Goal: Task Accomplishment & Management: Manage account settings

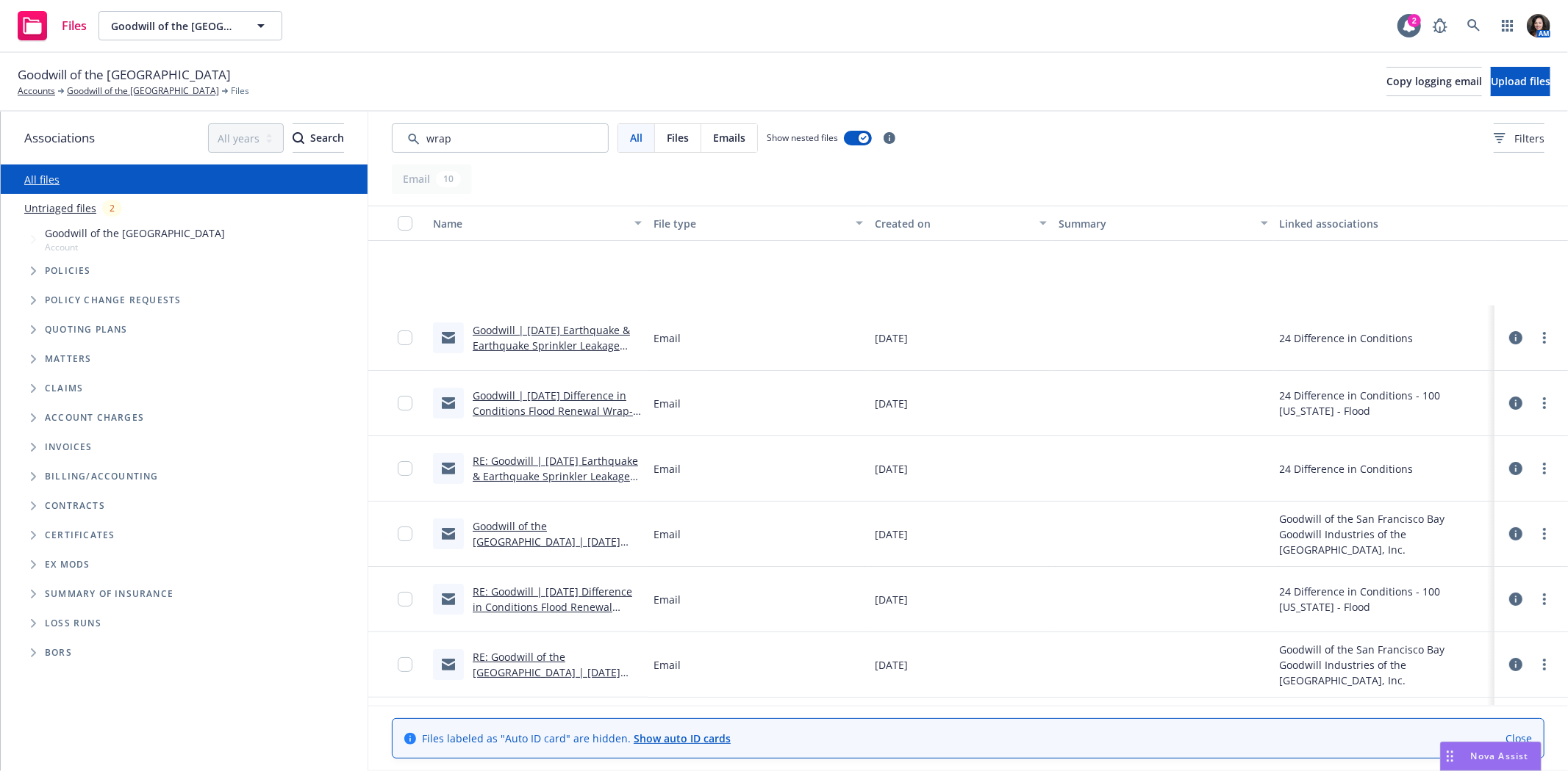
scroll to position [189, 0]
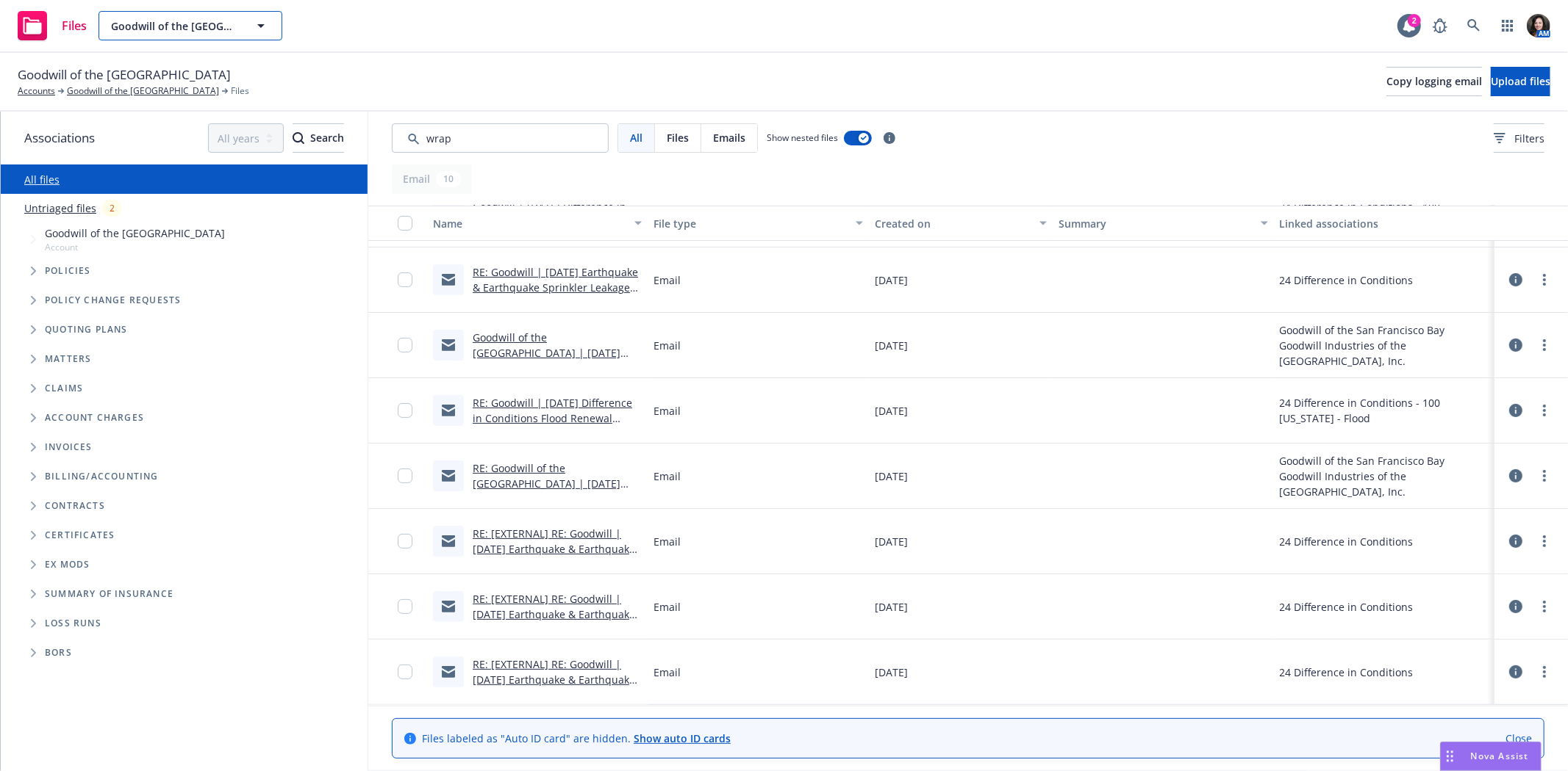
click at [149, 27] on span "Goodwill of the [GEOGRAPHIC_DATA]" at bounding box center [175, 26] width 127 height 15
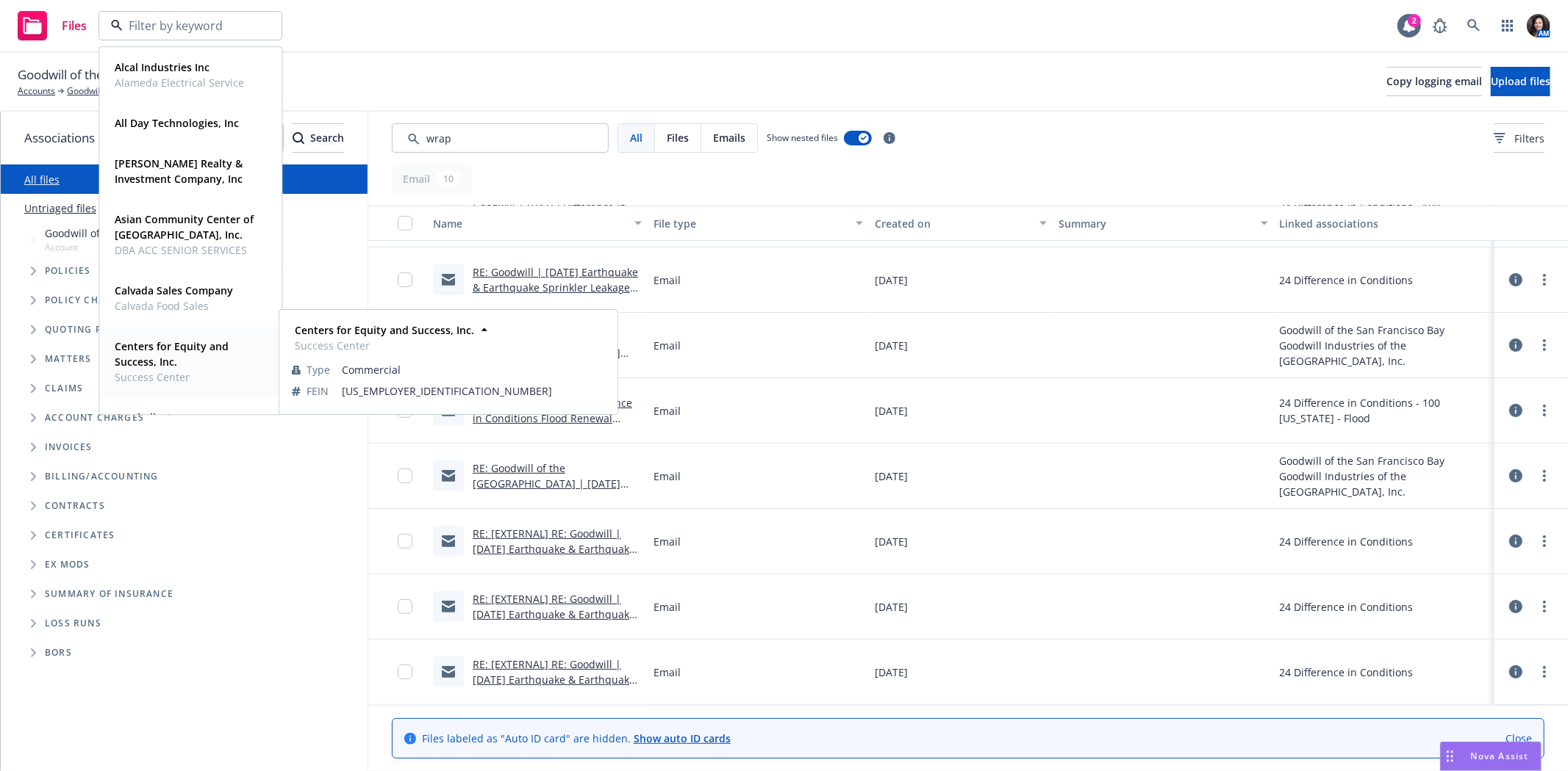
click at [143, 356] on strong "Centers for Equity and Success, Inc." at bounding box center [172, 354] width 114 height 29
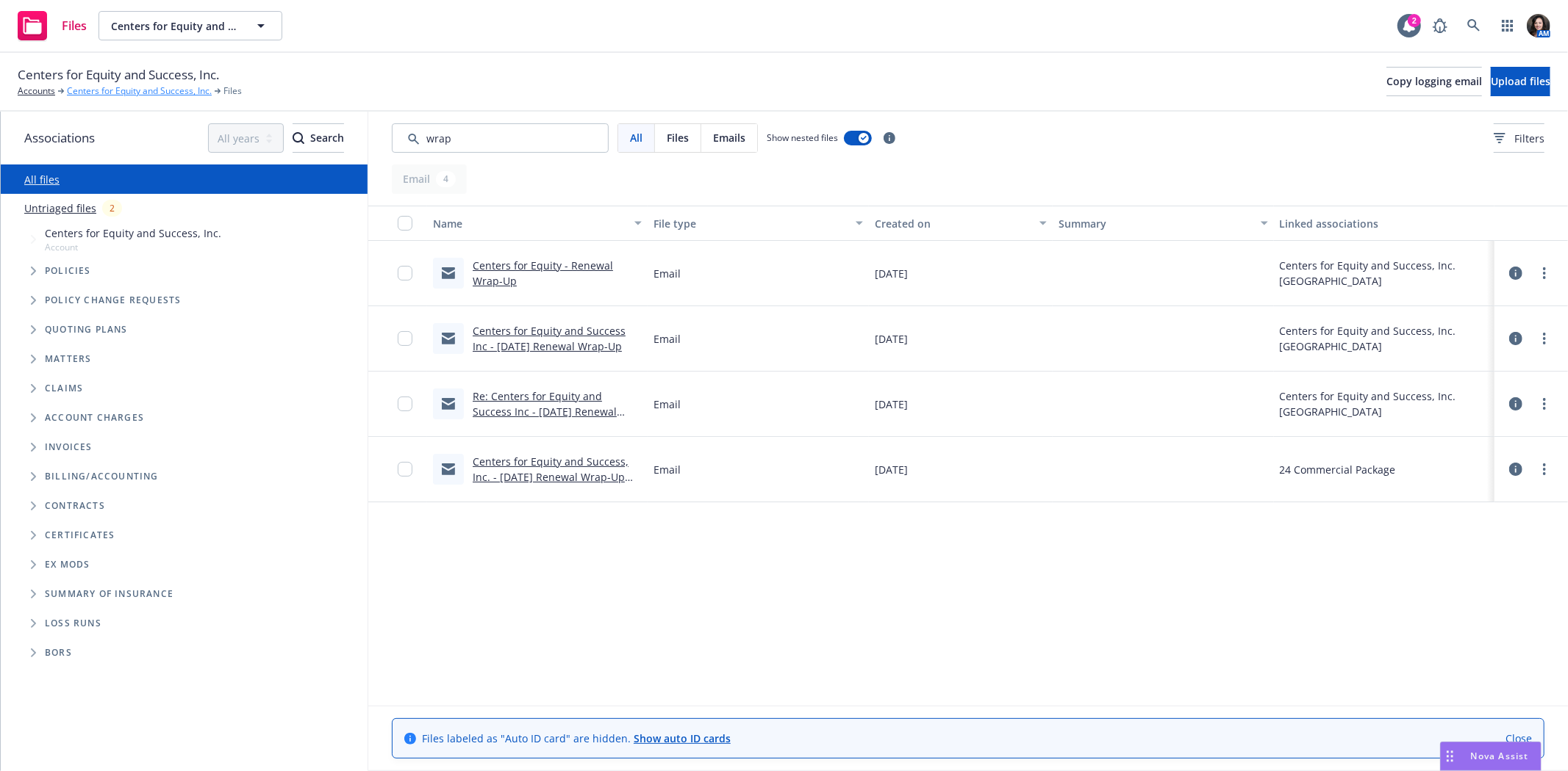
click at [113, 92] on link "Centers for Equity and Success, Inc." at bounding box center [139, 92] width 145 height 13
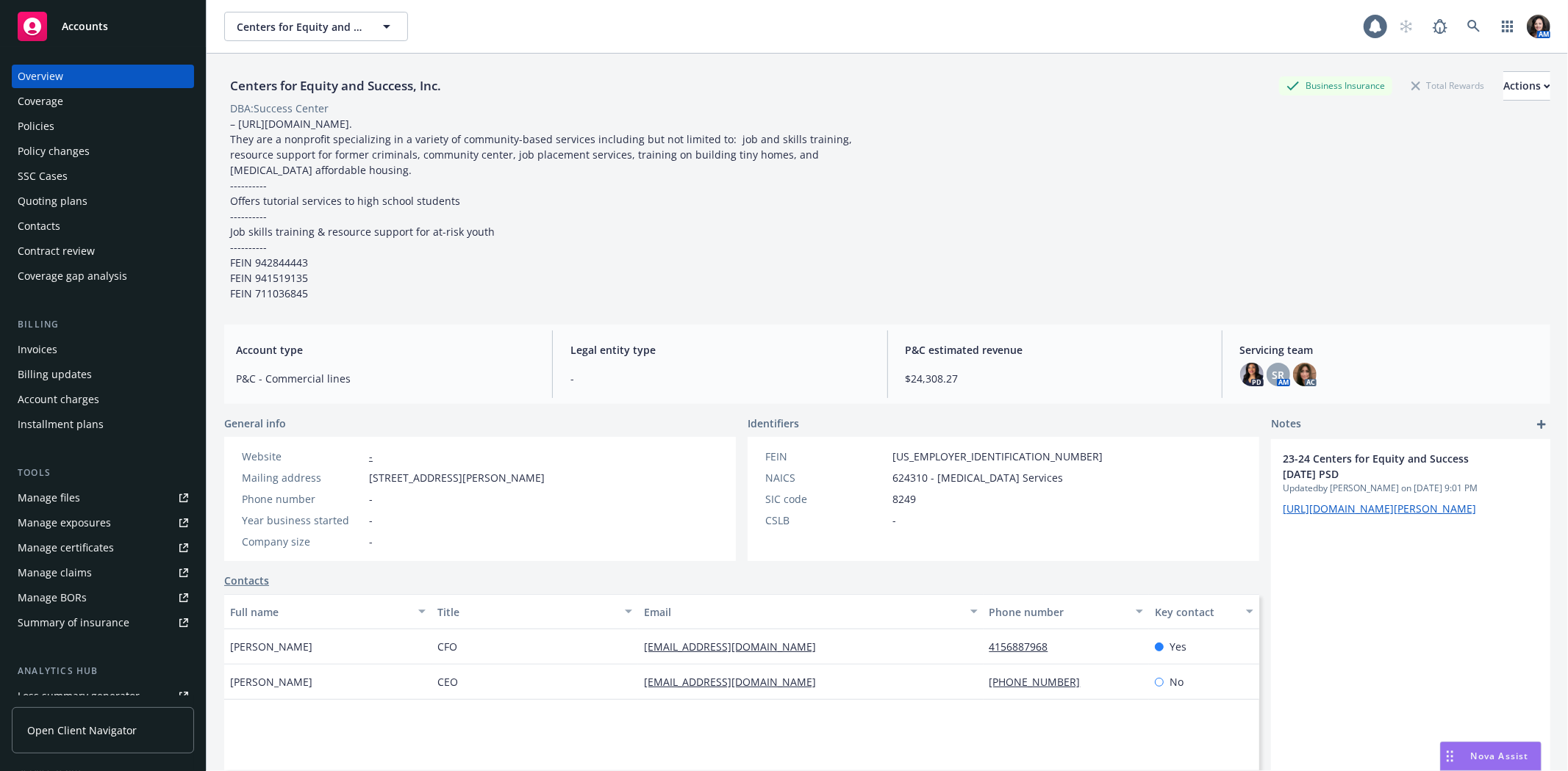
click at [70, 196] on div "Quoting plans" at bounding box center [52, 201] width 69 height 23
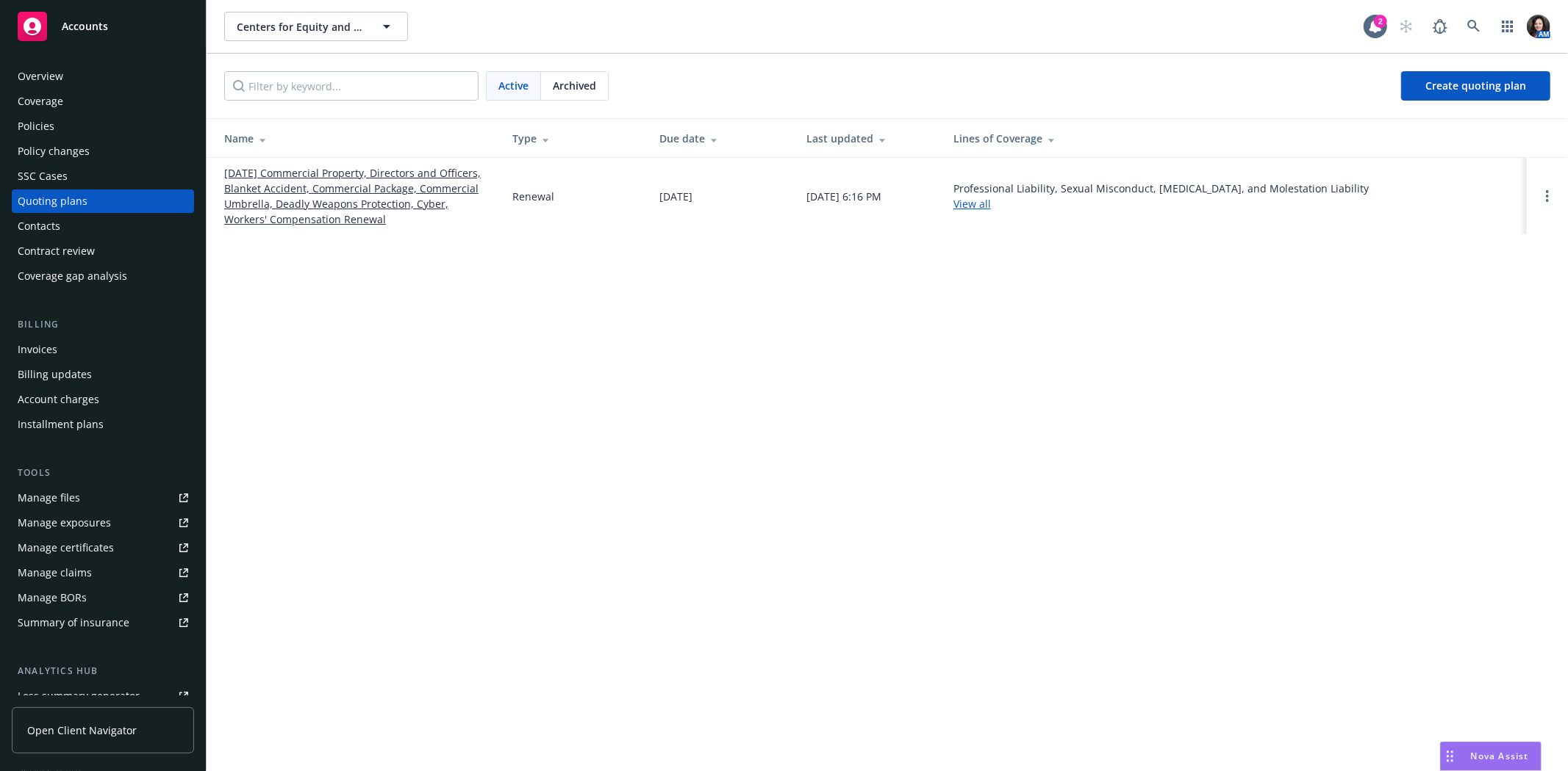
click at [267, 190] on link "11/03/25 Commercial Property, Directors and Officers, Blanket Accident, Commerc…" at bounding box center [356, 196] width 264 height 62
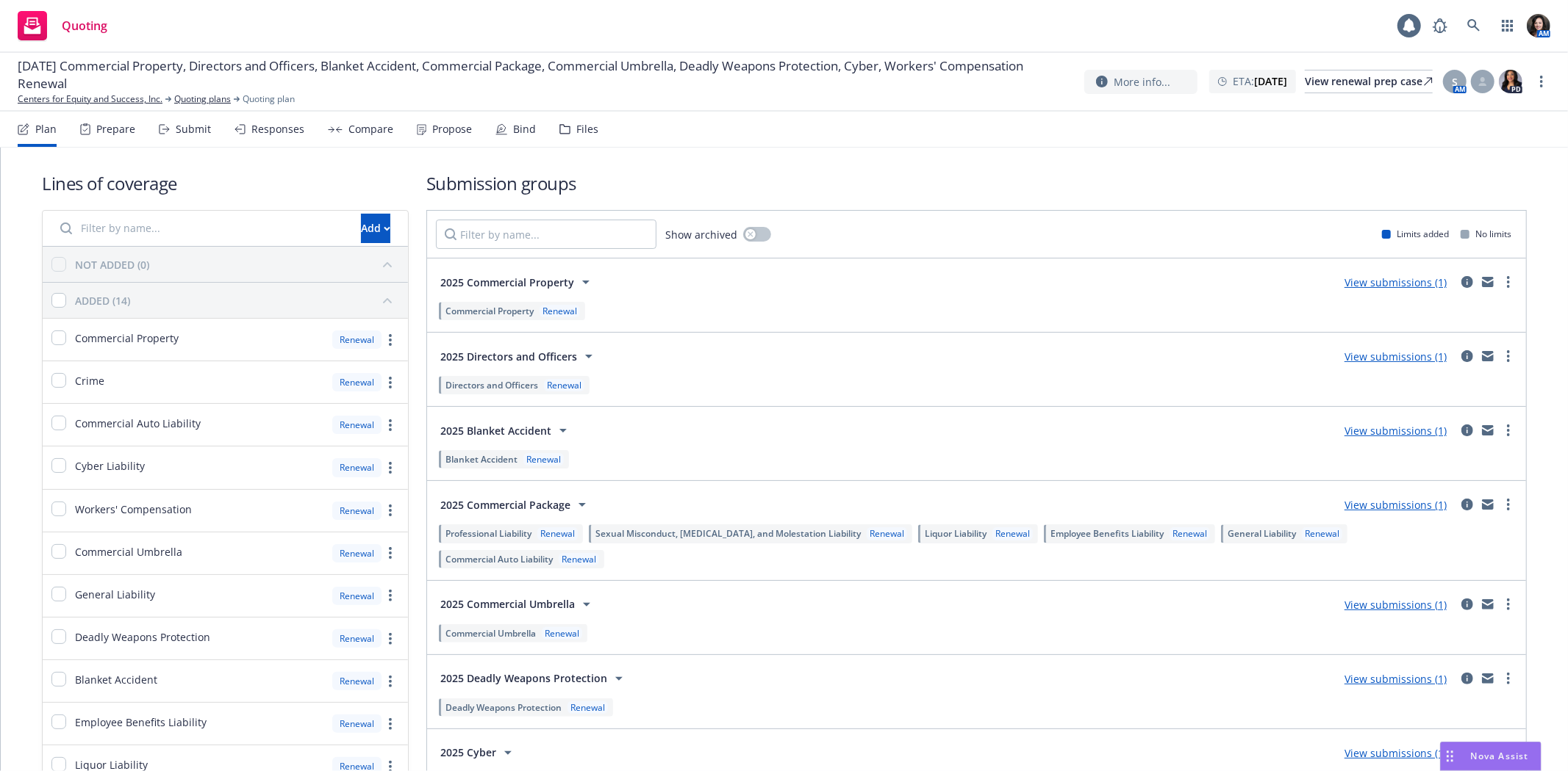
click at [203, 143] on div "Submit" at bounding box center [185, 129] width 52 height 36
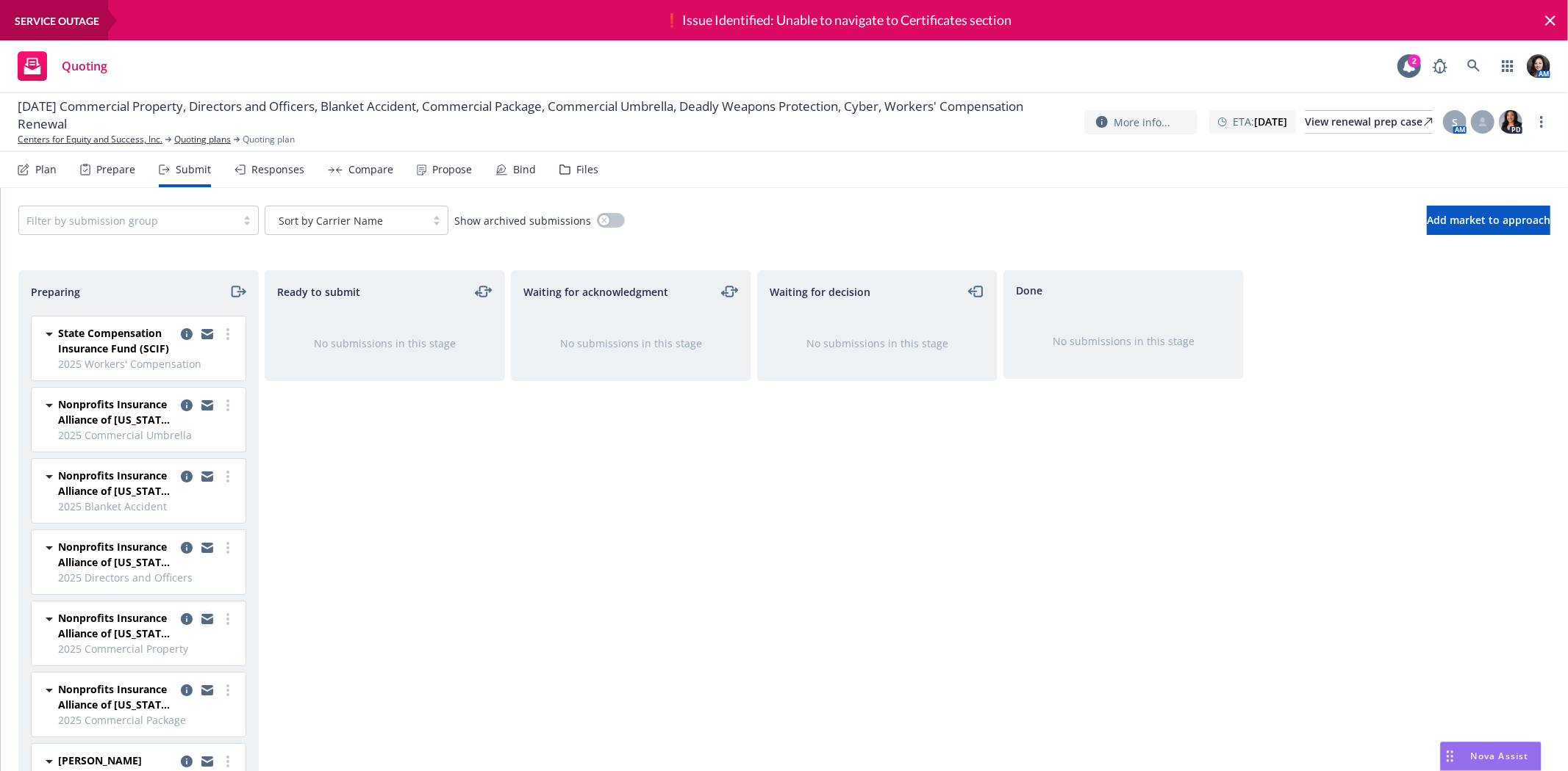
scroll to position [82, 0]
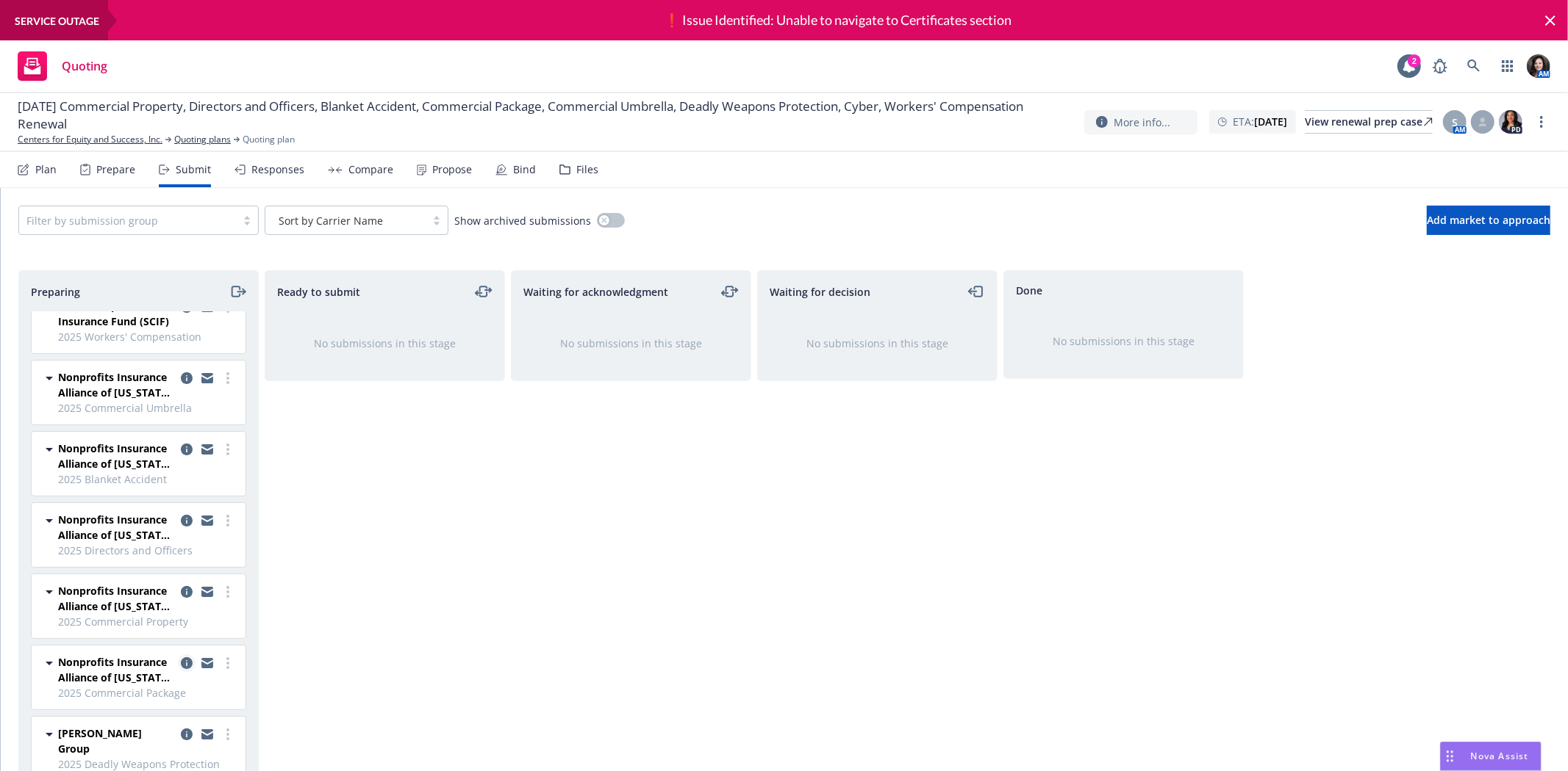
click at [180, 662] on icon "copy logging email" at bounding box center [186, 663] width 12 height 12
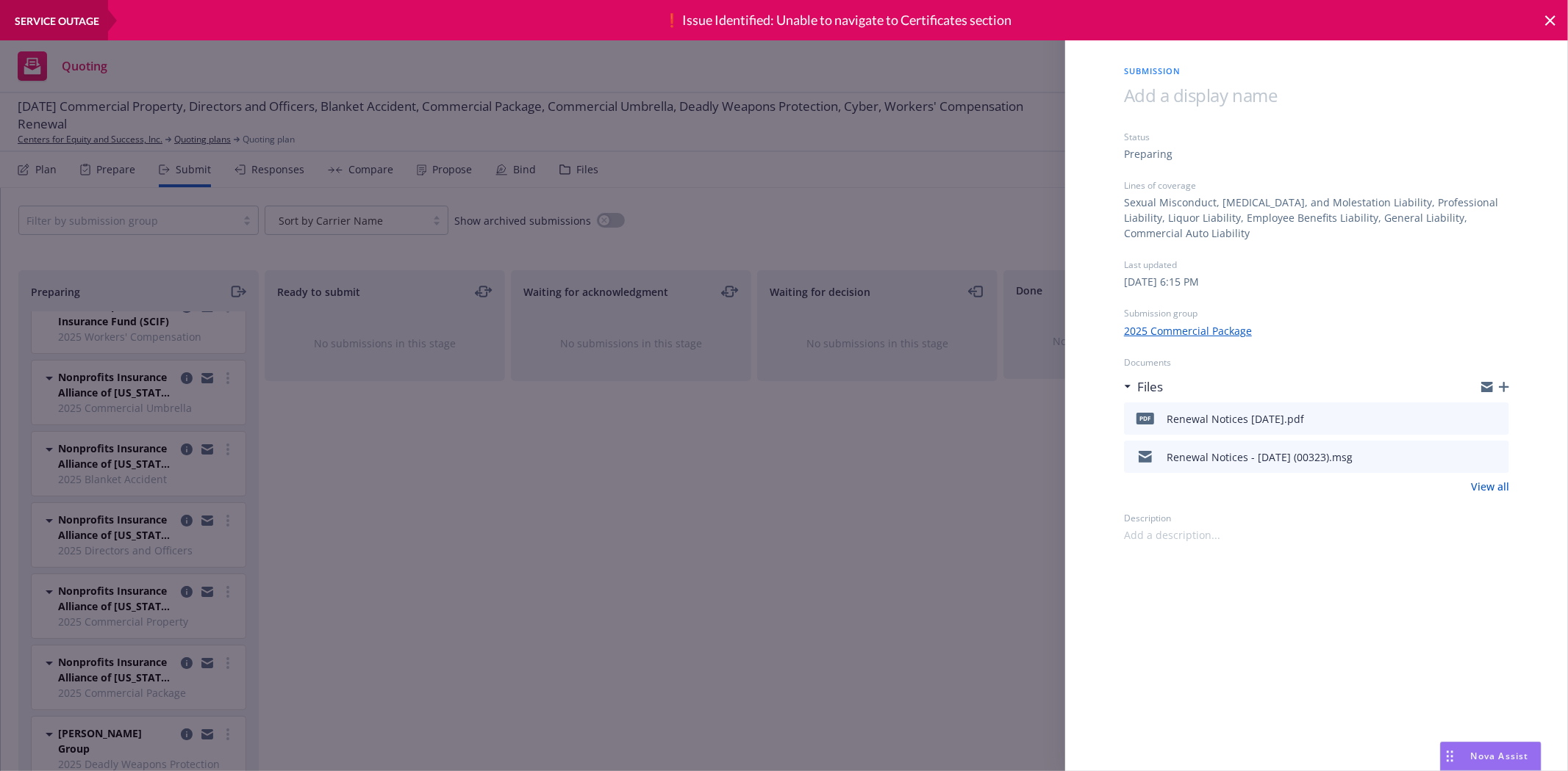
click at [351, 52] on div "Submission Status Preparing Lines of coverage Sexual Misconduct, Physical Abuse…" at bounding box center [784, 386] width 1568 height 771
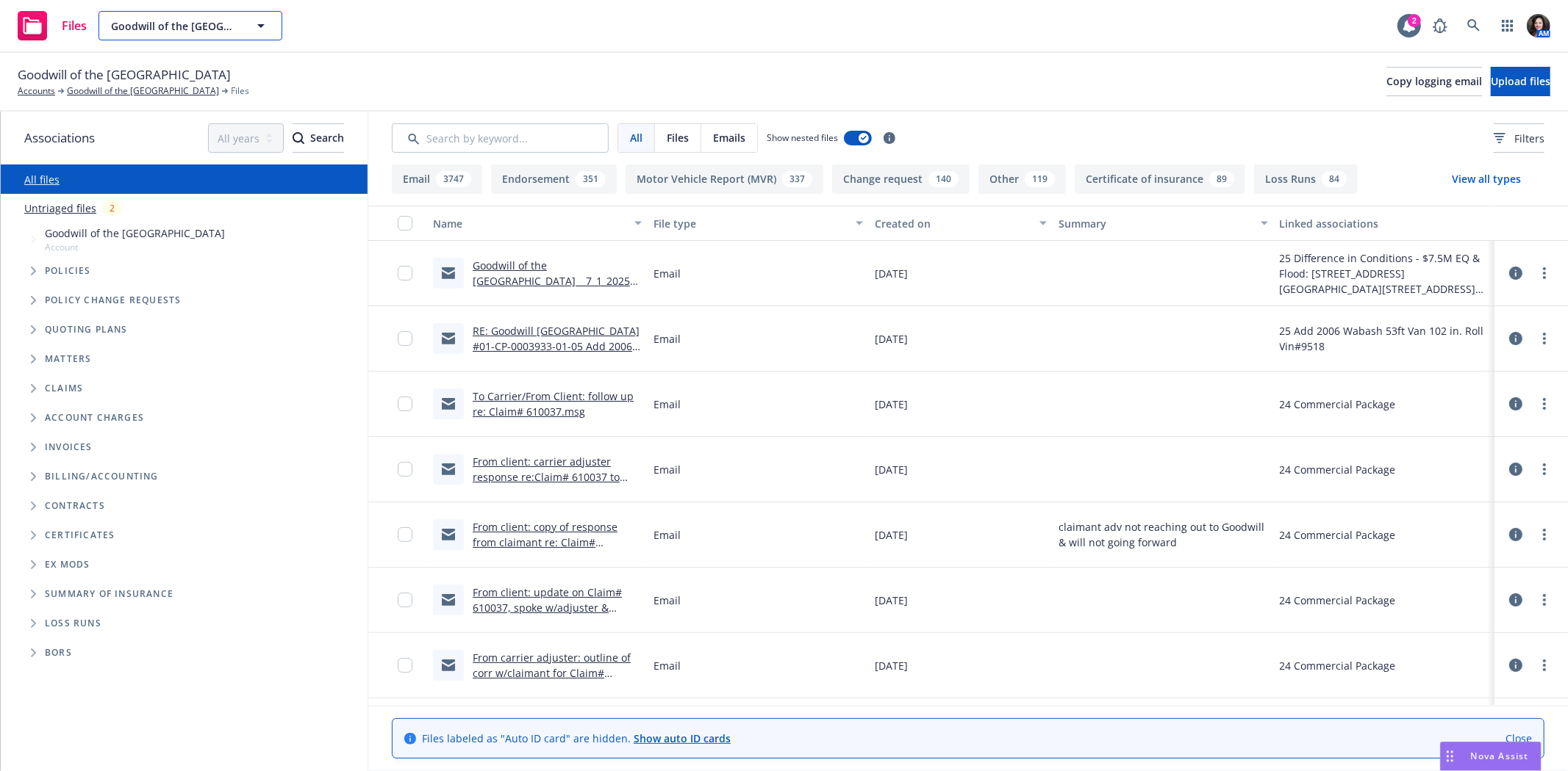
click at [121, 24] on span "Goodwill of the [GEOGRAPHIC_DATA]" at bounding box center [175, 26] width 127 height 15
click at [200, 16] on button "Goodwill of the San Francisco Bay" at bounding box center [190, 25] width 184 height 29
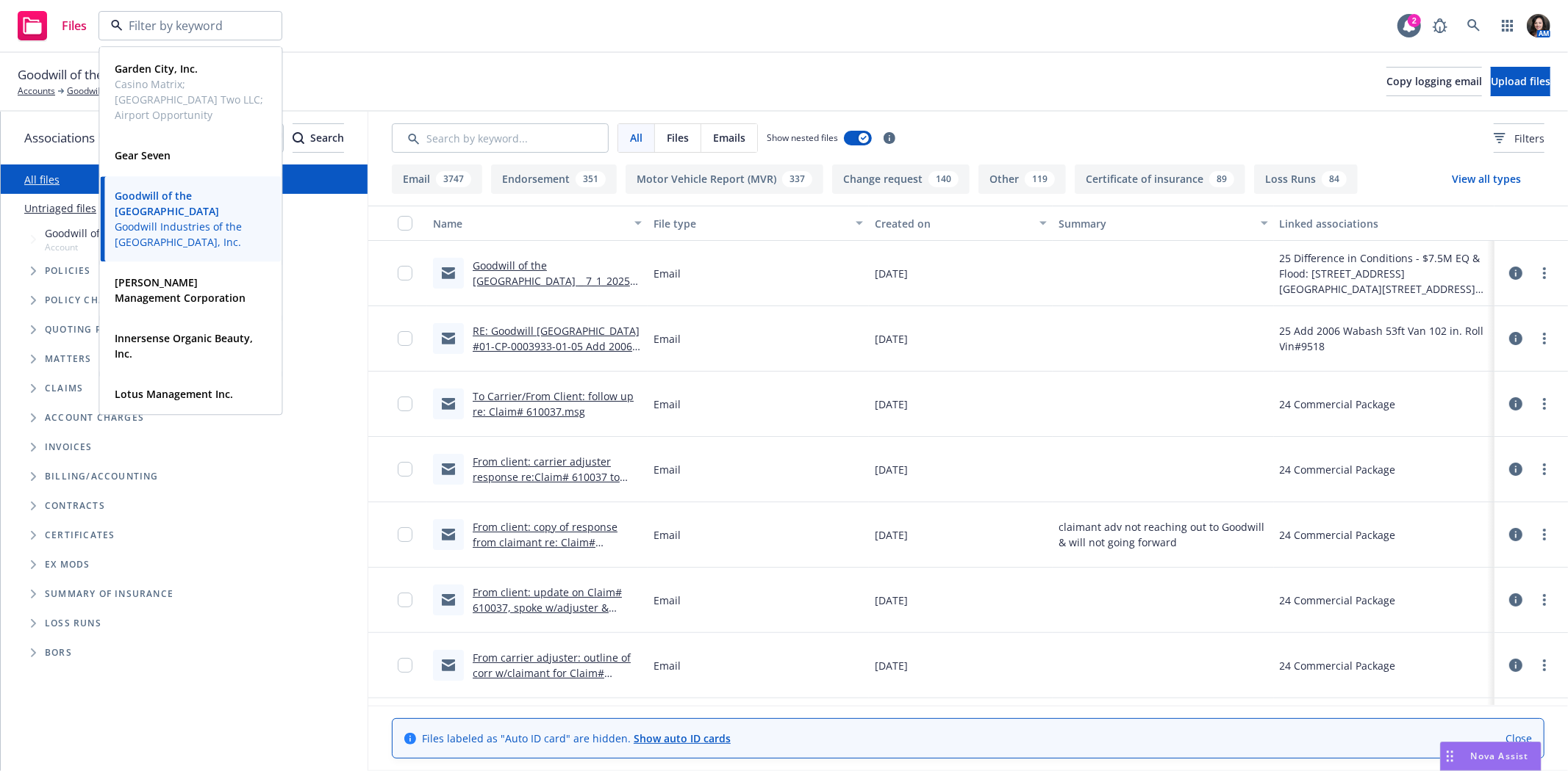
scroll to position [816, 0]
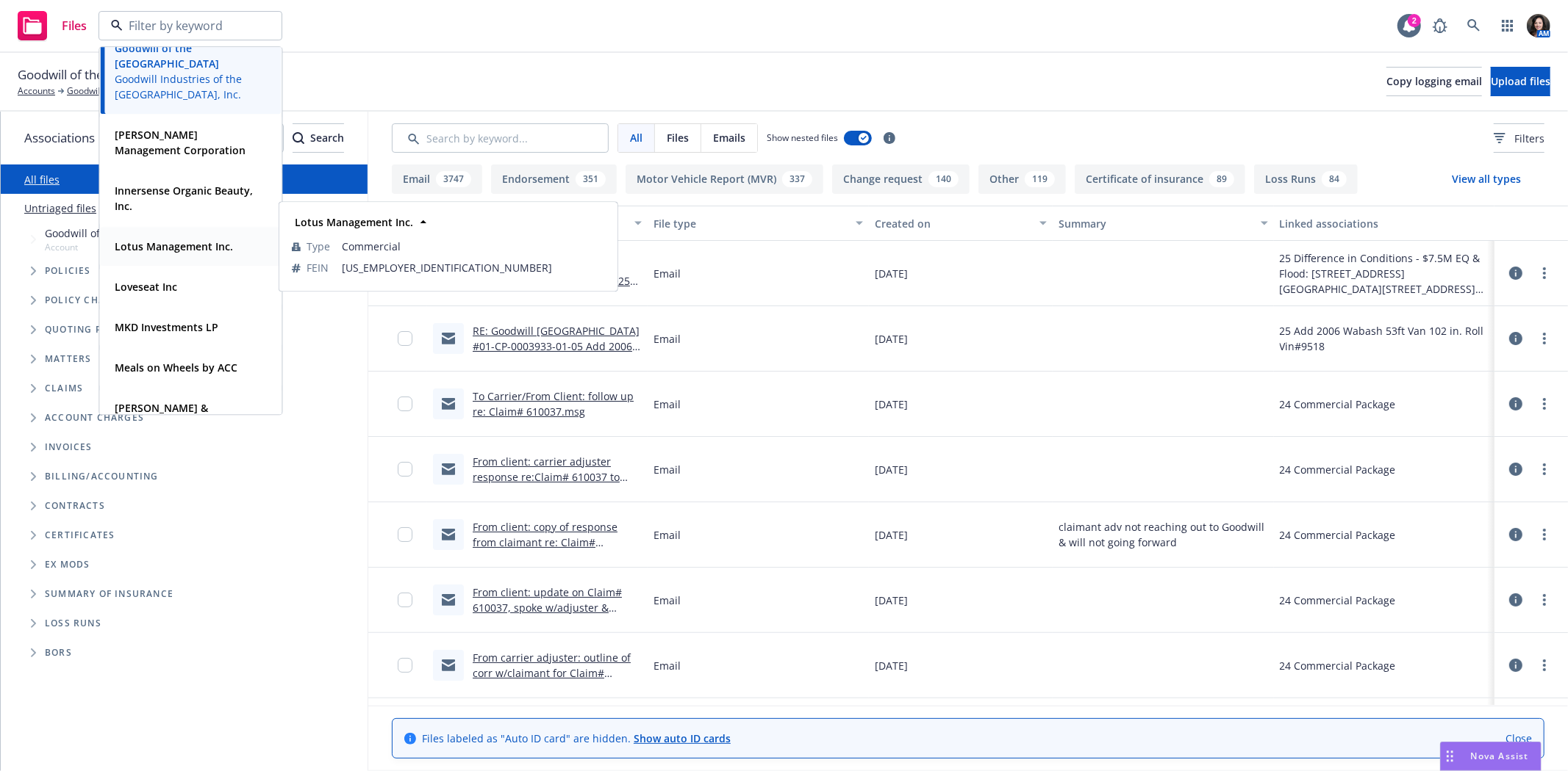
click at [152, 253] on span "Lotus Management Inc." at bounding box center [174, 247] width 119 height 15
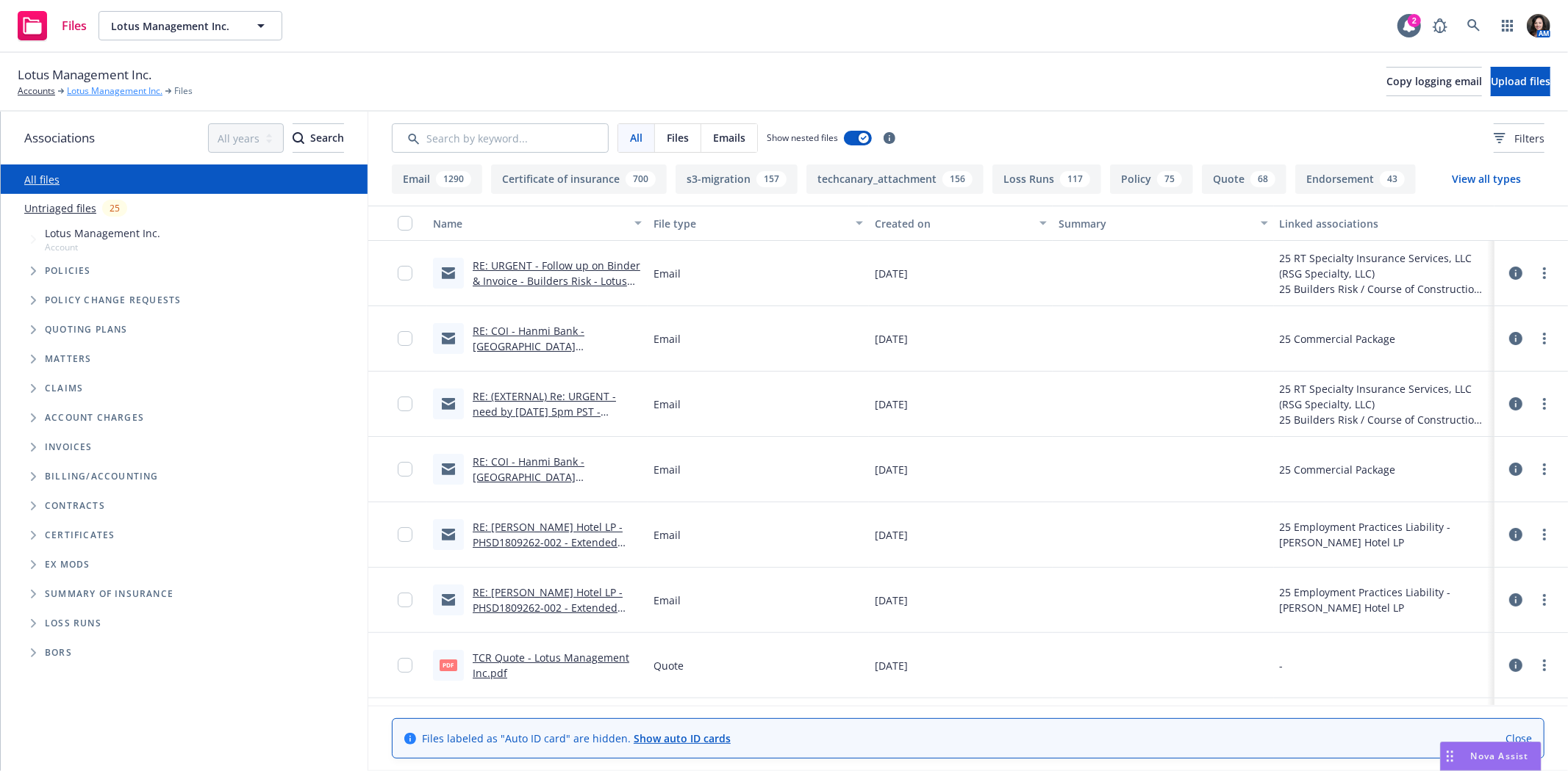
click at [81, 86] on link "Lotus Management Inc." at bounding box center [114, 92] width 95 height 13
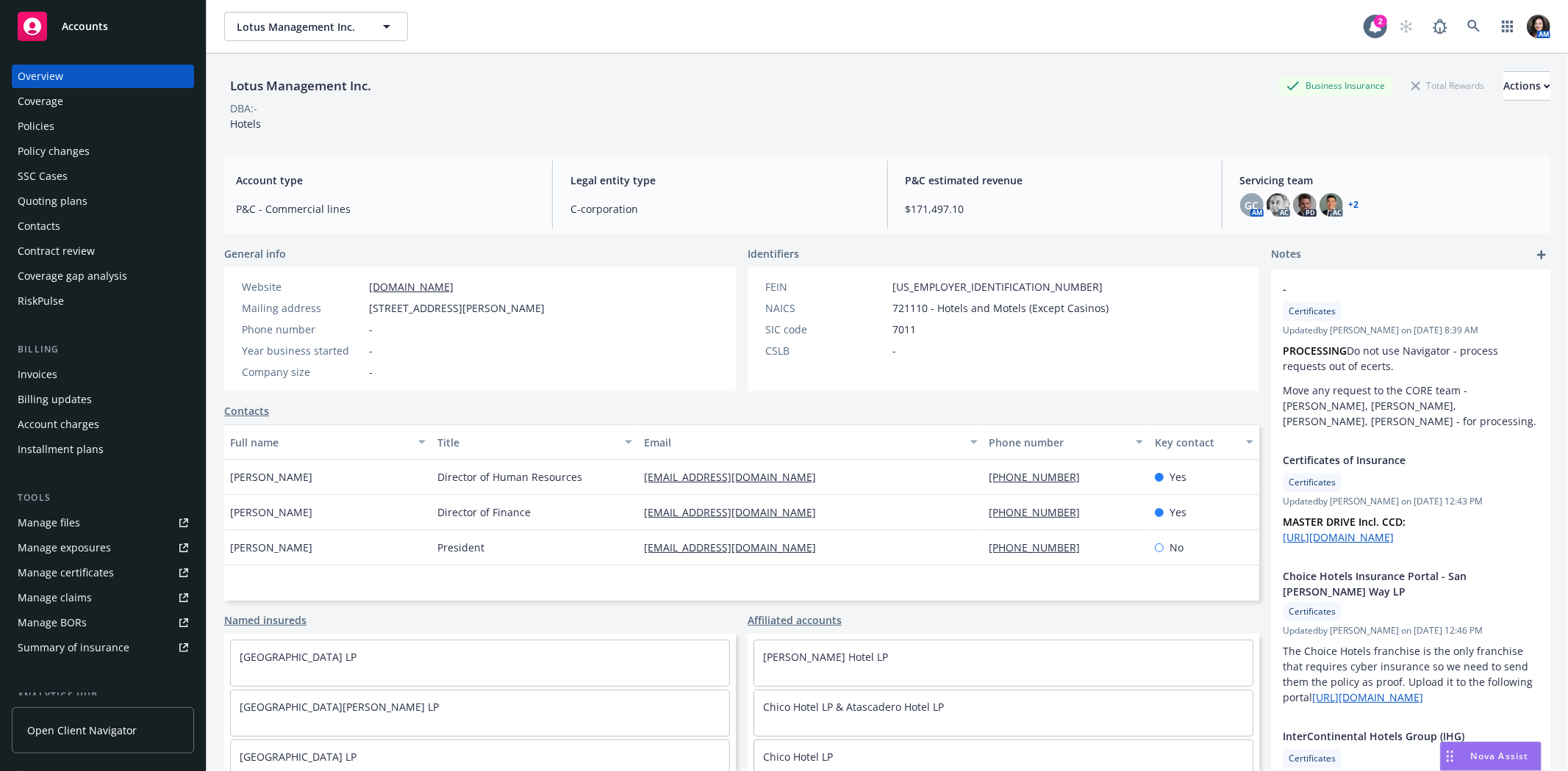
click at [69, 193] on div "Quoting plans" at bounding box center [52, 201] width 69 height 23
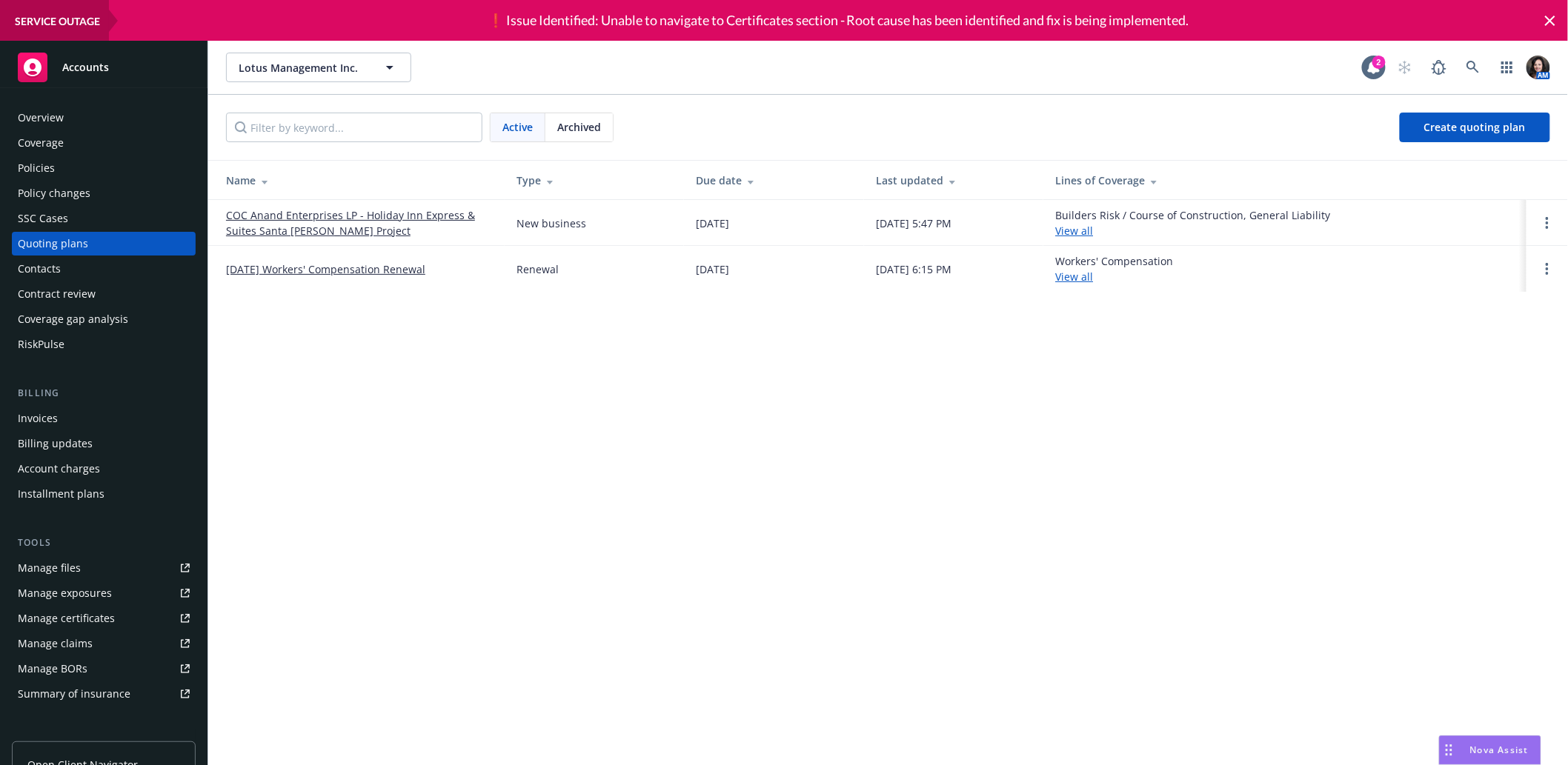
click at [272, 220] on link "COC Anand Enterprises LP - Holiday Inn Express & Suites Santa Maria Project" at bounding box center [359, 223] width 266 height 31
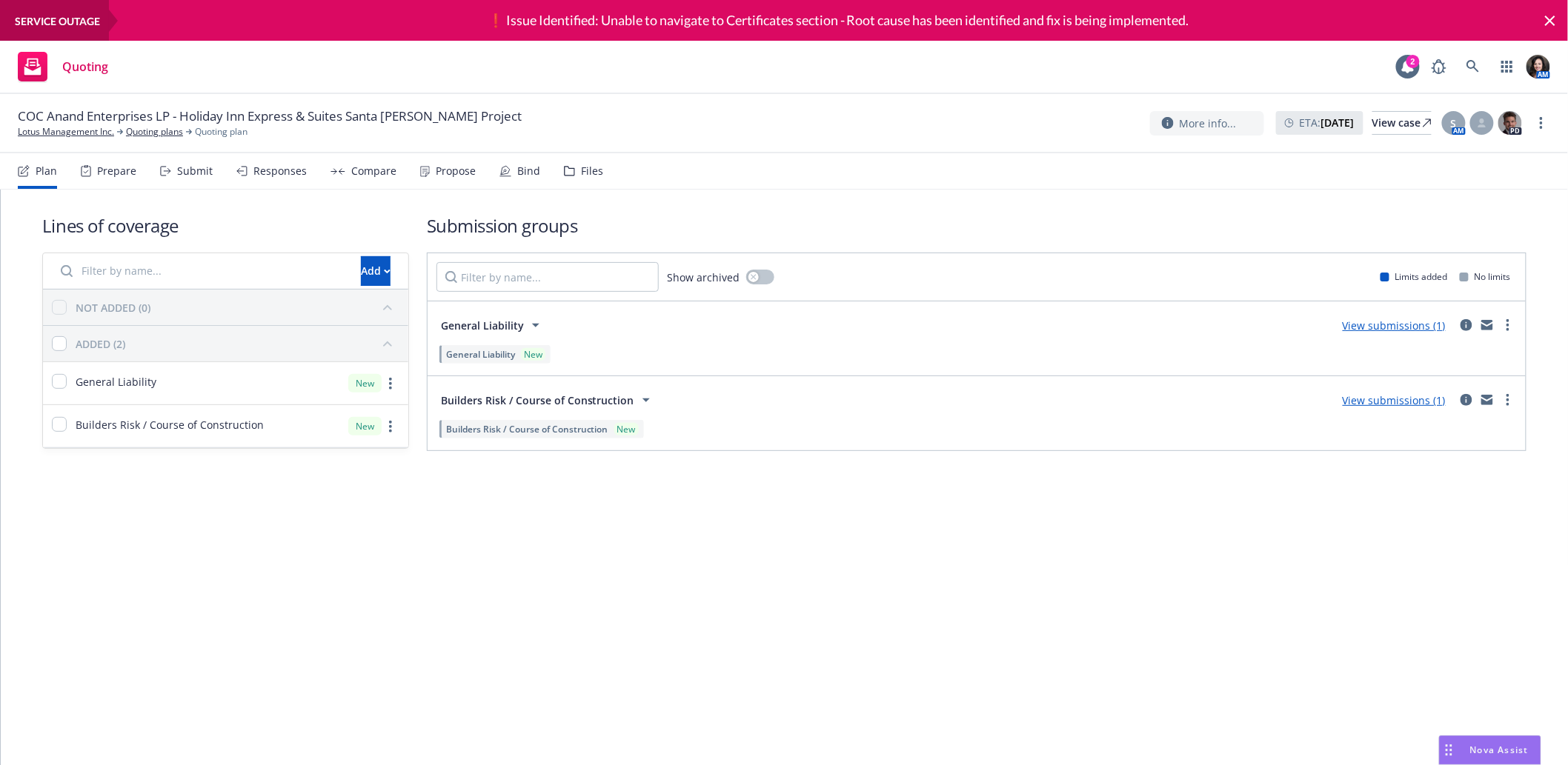
click at [181, 173] on div "Submit" at bounding box center [194, 171] width 36 height 12
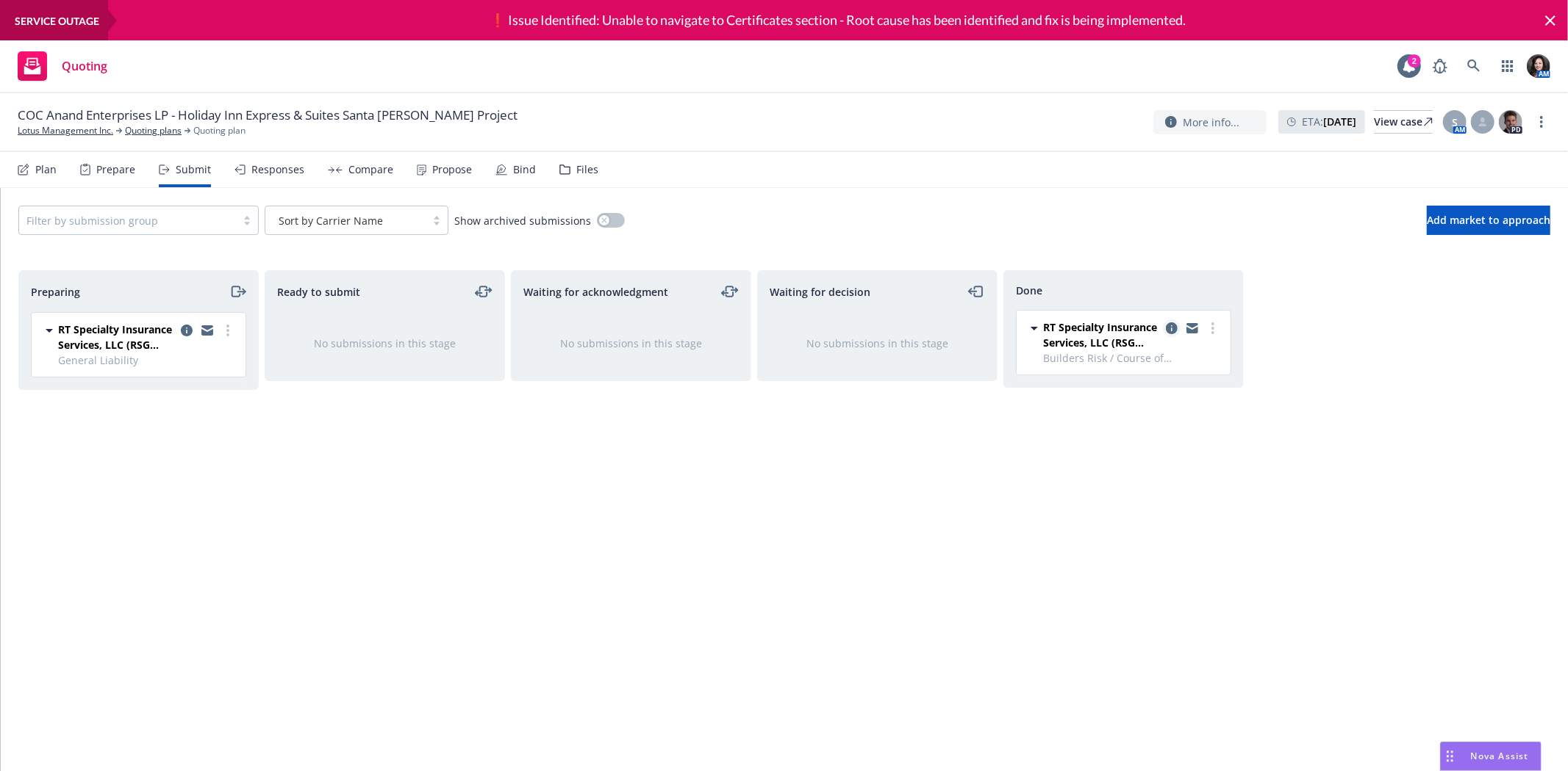
click at [1167, 329] on icon "copy logging email" at bounding box center [1172, 329] width 12 height 12
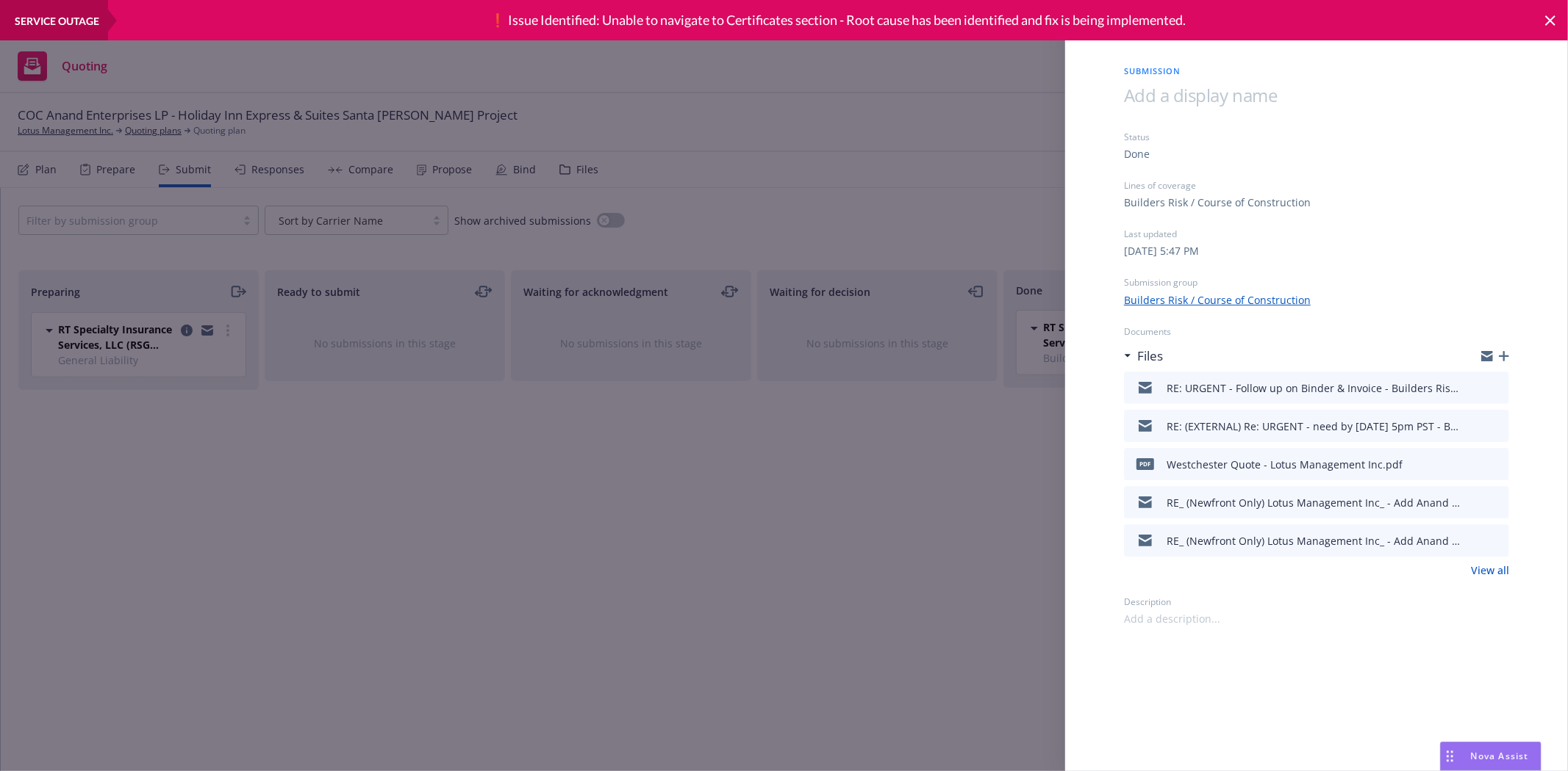
drag, startPoint x: 1493, startPoint y: 465, endPoint x: 1460, endPoint y: 438, distance: 42.6
click at [1460, 438] on div "RE: URGENT - Follow up on Binder & Invoice - Builders Risk - Lotus Management I…" at bounding box center [1315, 465] width 385 height 185
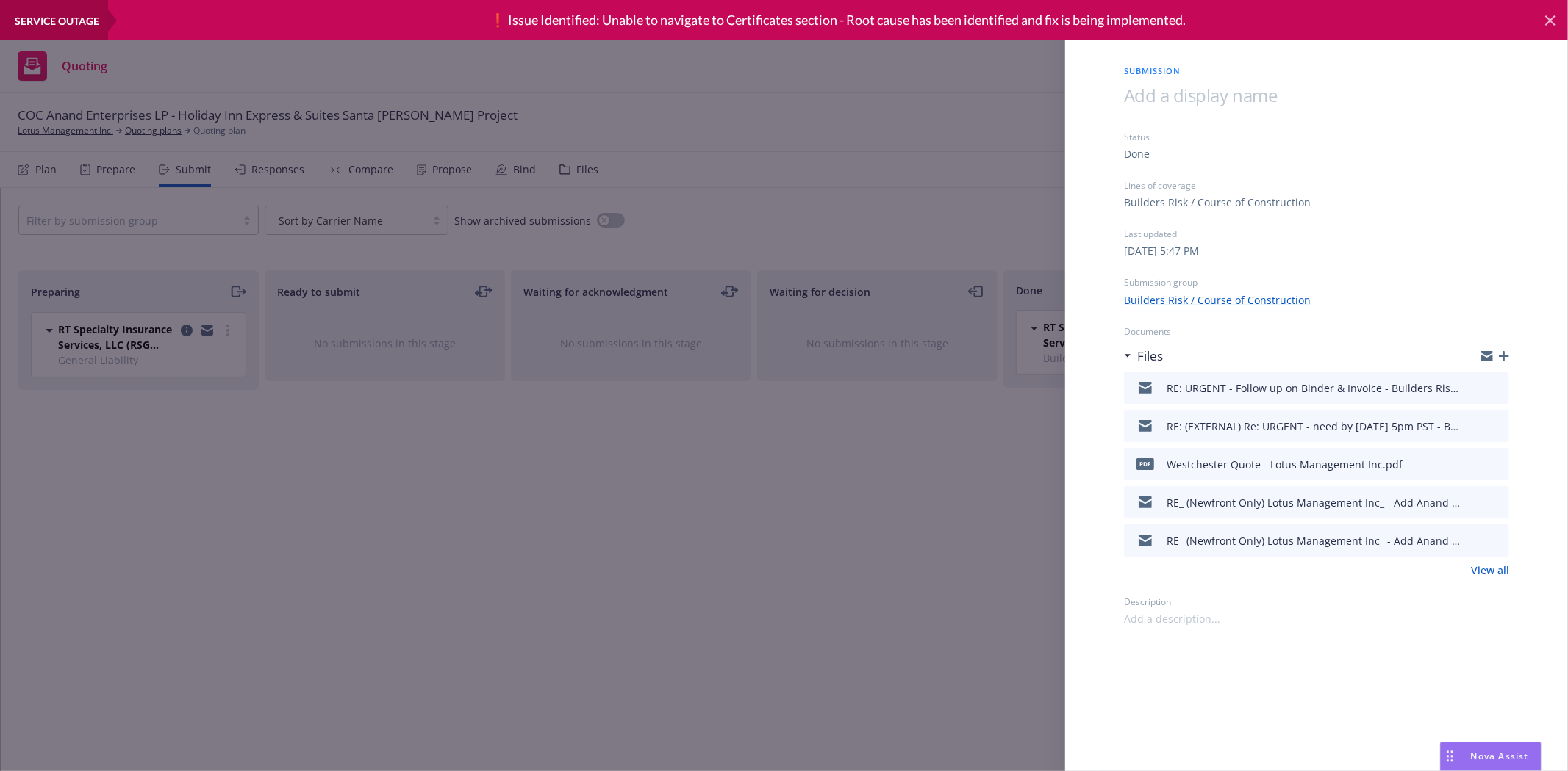
click at [1553, 20] on icon at bounding box center [1550, 20] width 17 height 17
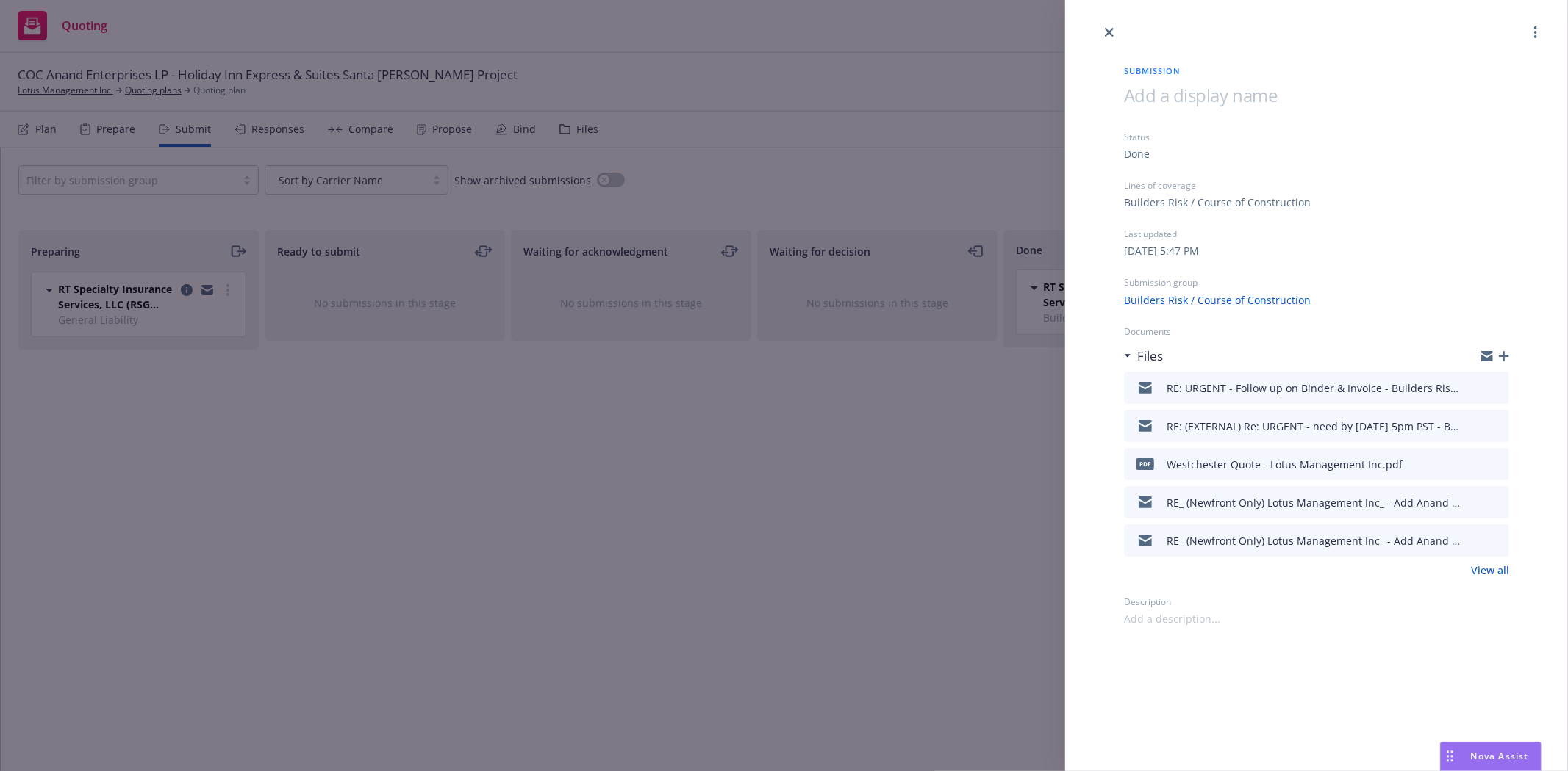
click at [1120, 40] on div at bounding box center [1315, 20] width 502 height 41
click at [1108, 39] on link "close" at bounding box center [1109, 32] width 17 height 17
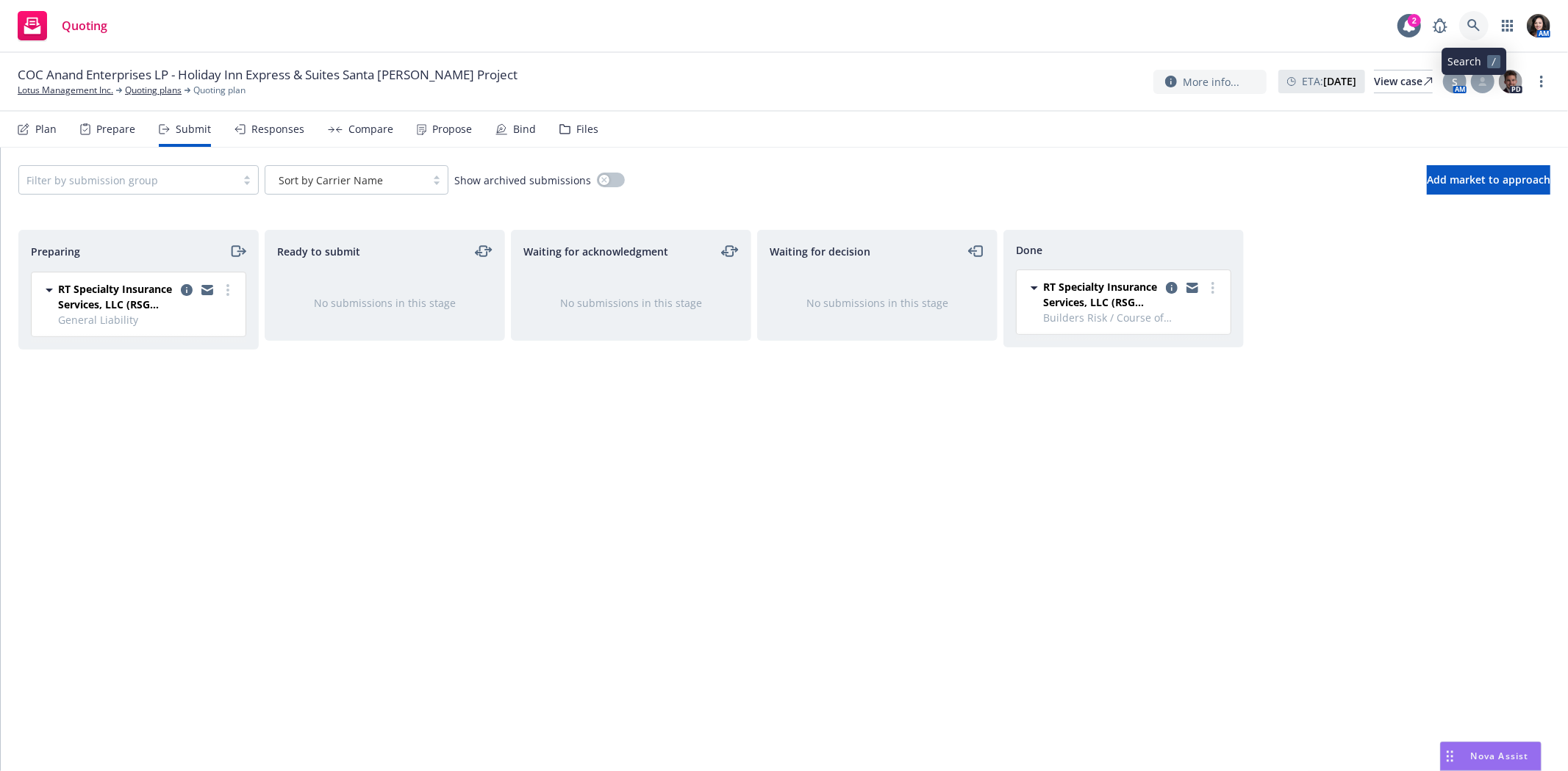
click at [1475, 13] on link at bounding box center [1473, 25] width 29 height 29
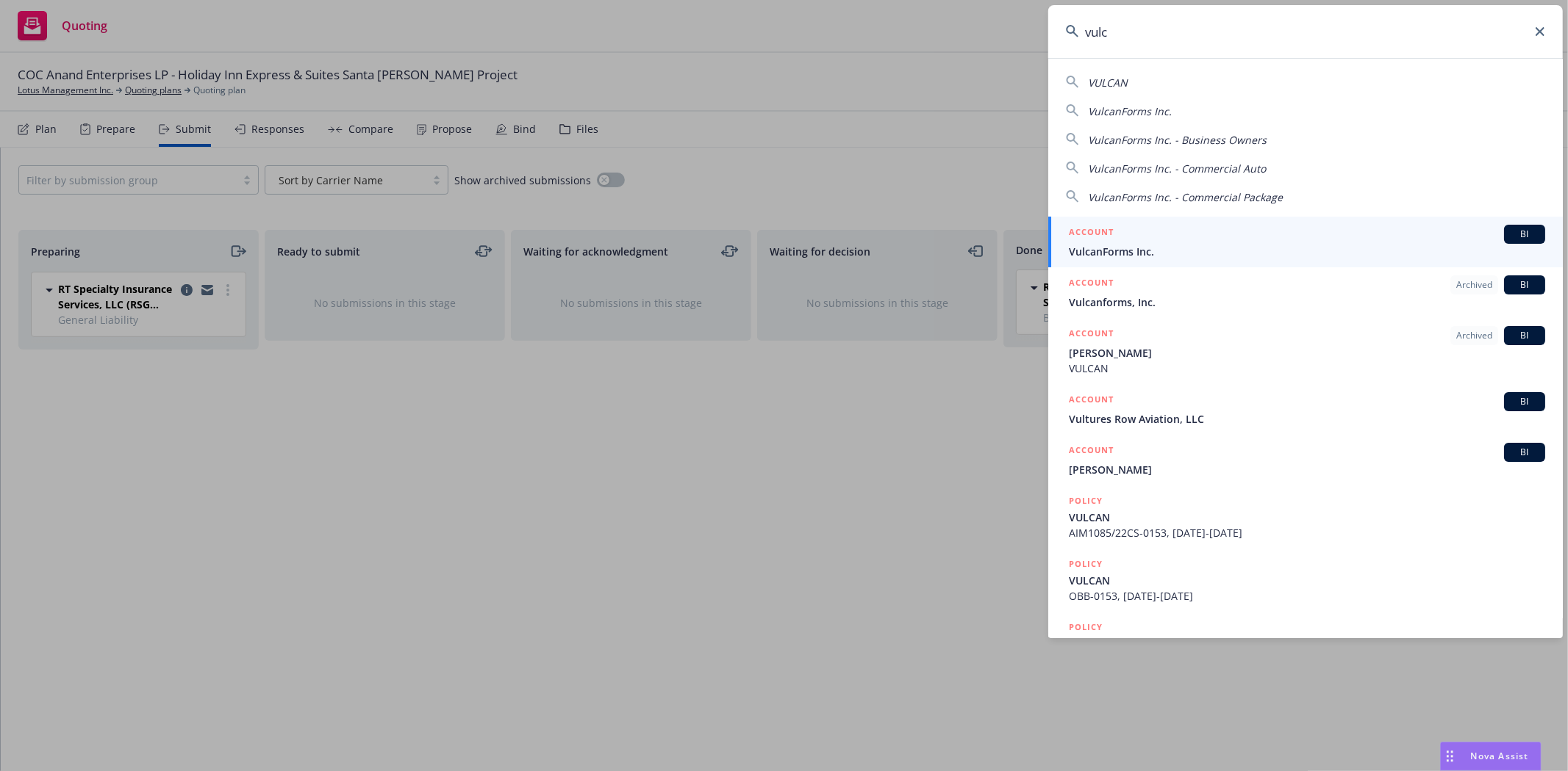
type input "vulc"
click at [1206, 249] on span "VulcanForms Inc." at bounding box center [1307, 252] width 476 height 15
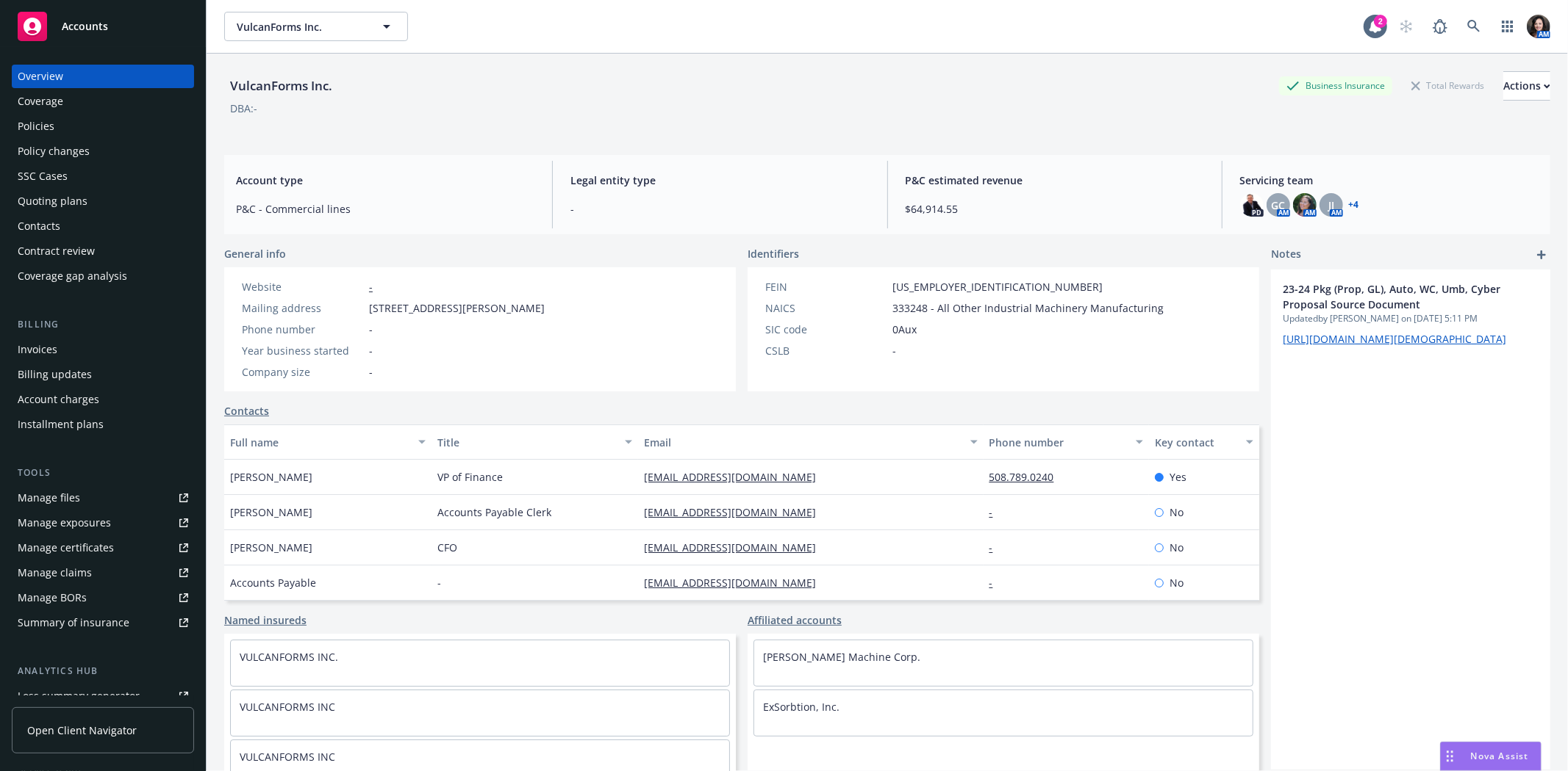
click at [82, 126] on div "Policies" at bounding box center [102, 126] width 171 height 23
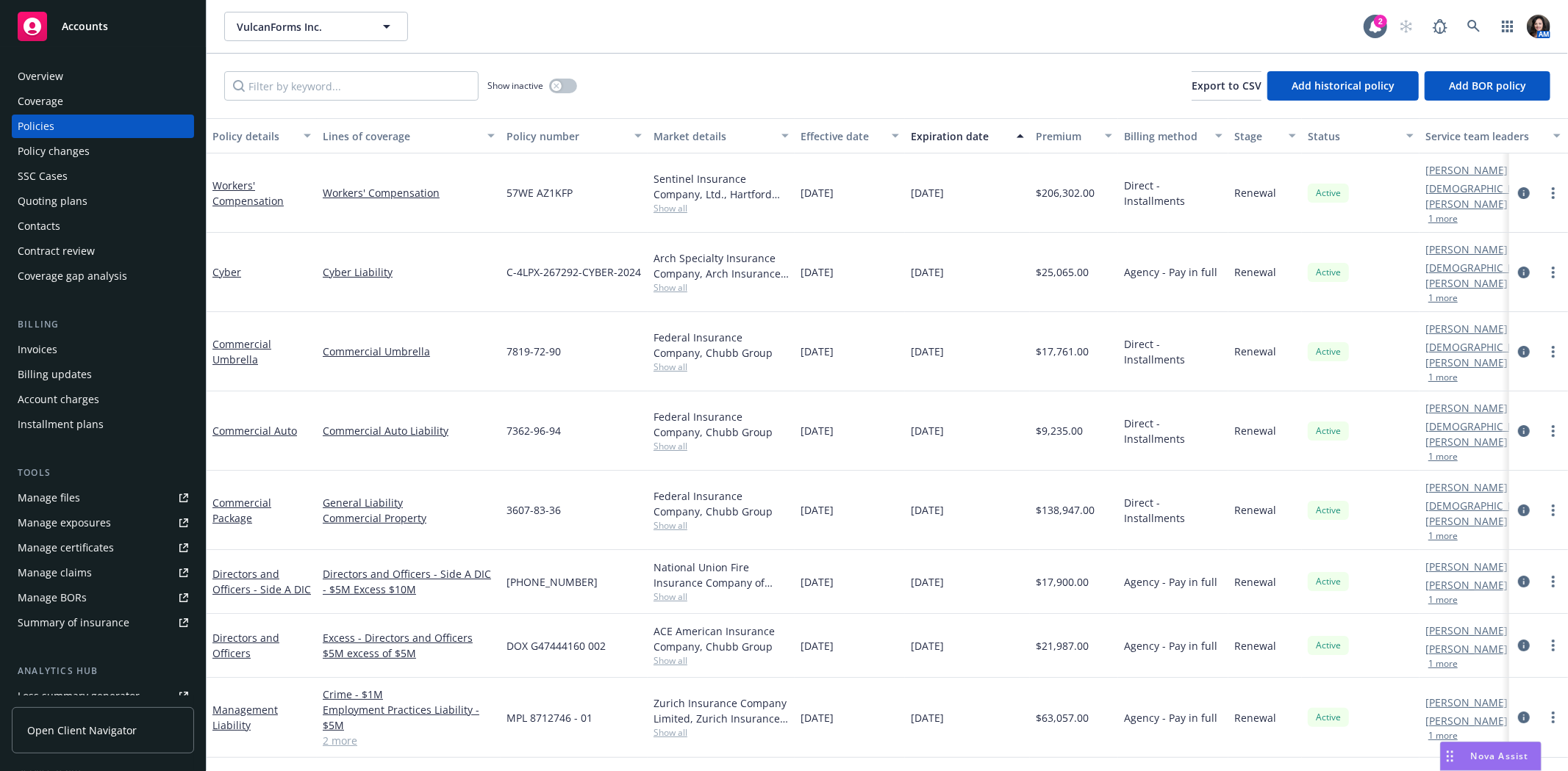
click at [681, 360] on span "Show all" at bounding box center [721, 366] width 135 height 13
click at [660, 281] on span "Show all" at bounding box center [721, 287] width 135 height 13
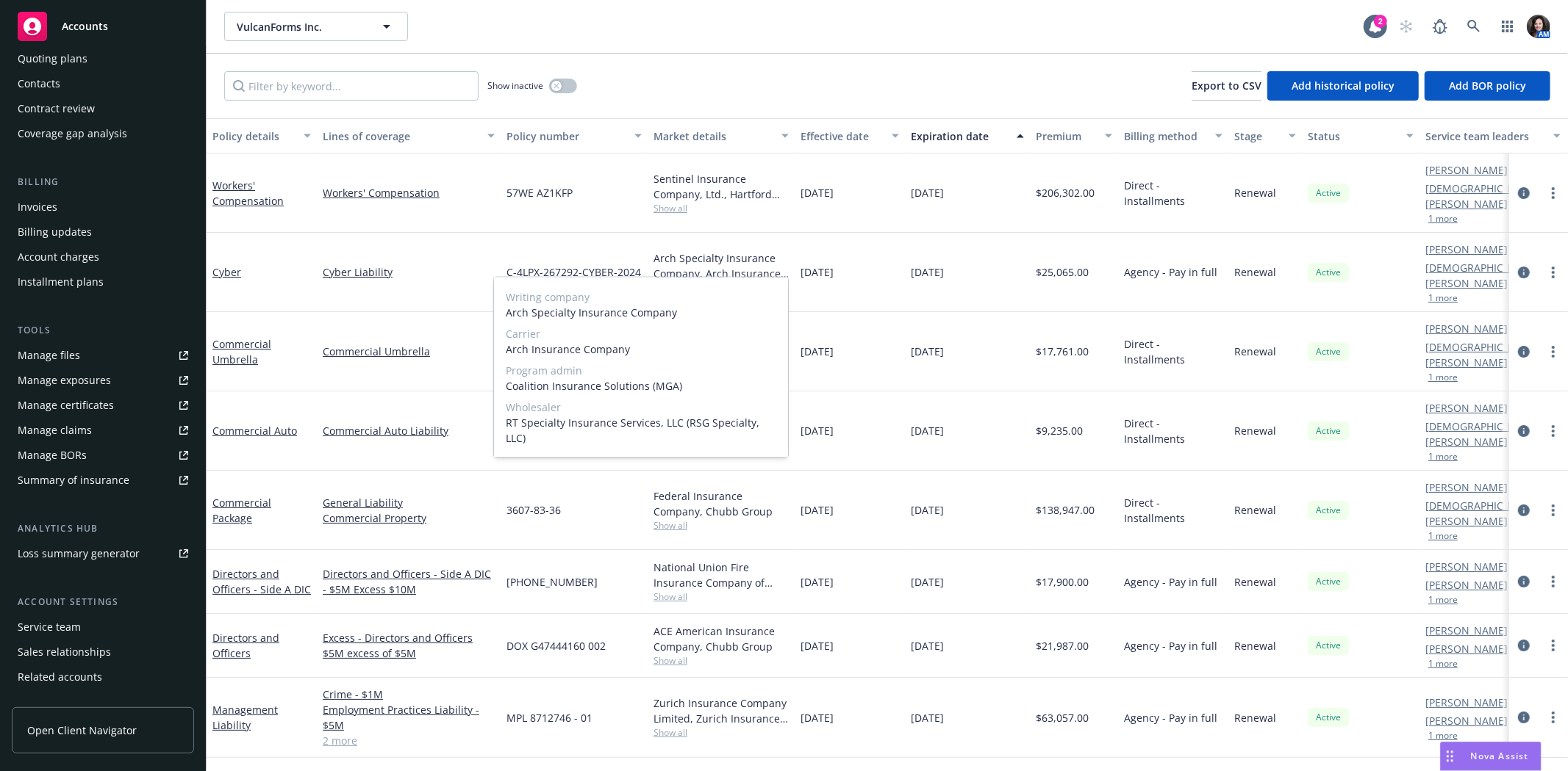
scroll to position [186, 0]
